Goal: Task Accomplishment & Management: Manage account settings

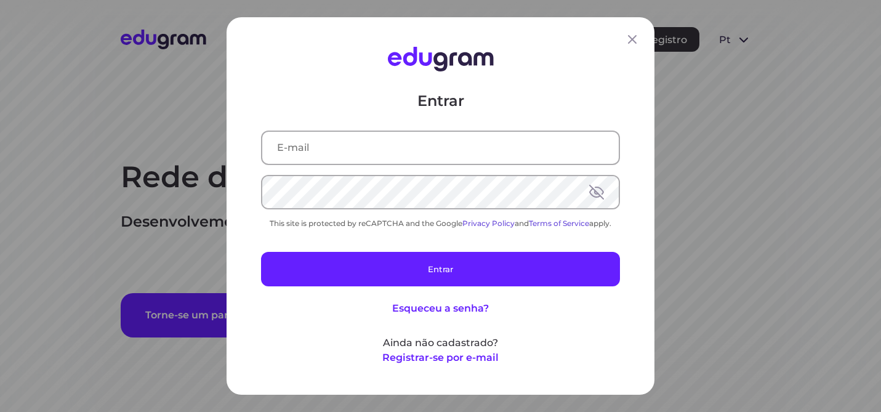
type input "[PERSON_NAME][EMAIL_ADDRESS][DOMAIN_NAME]"
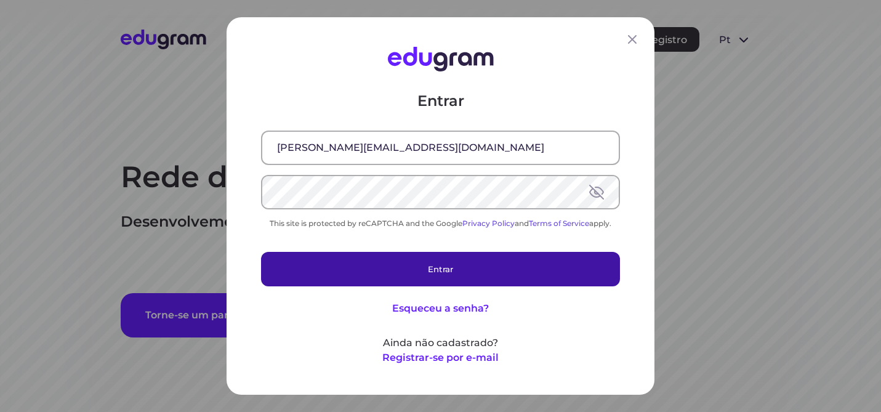
click at [439, 264] on button "Entrar" at bounding box center [440, 269] width 359 height 34
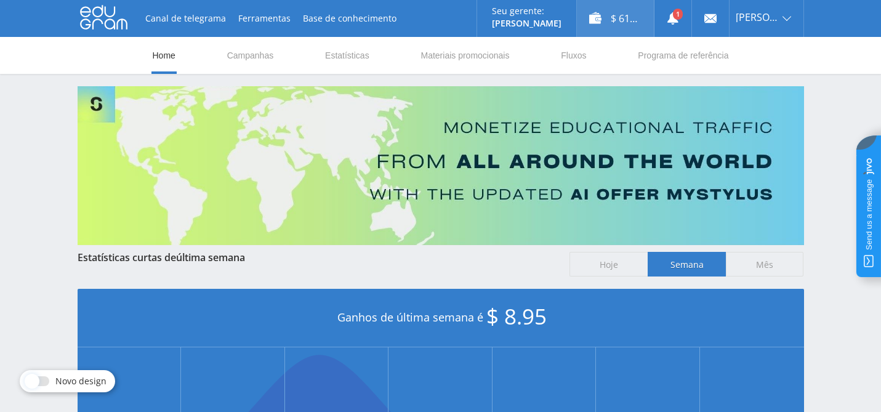
click at [618, 18] on div "$ 61.34" at bounding box center [615, 18] width 77 height 37
